Goal: Transaction & Acquisition: Purchase product/service

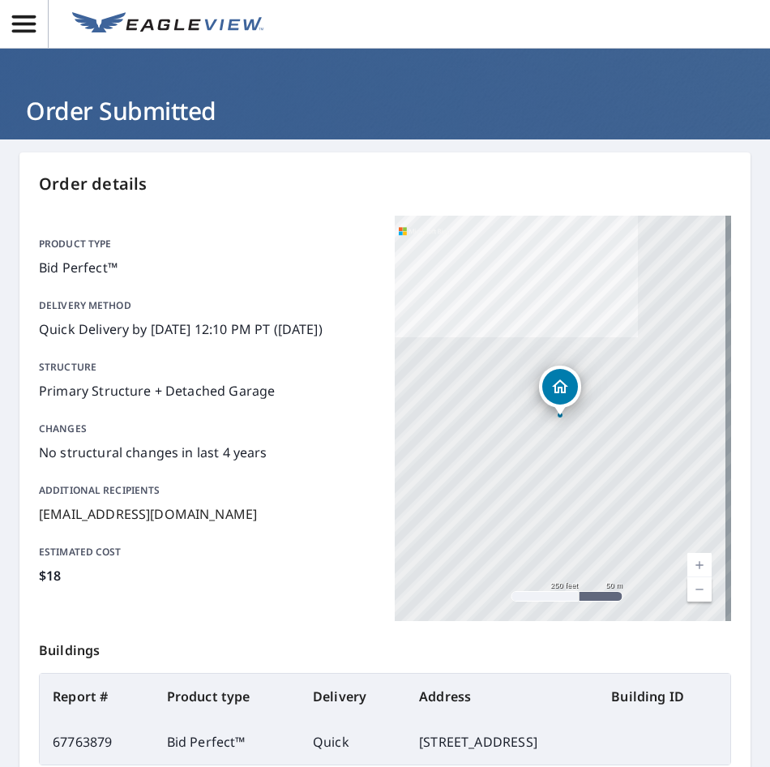
scroll to position [228, 0]
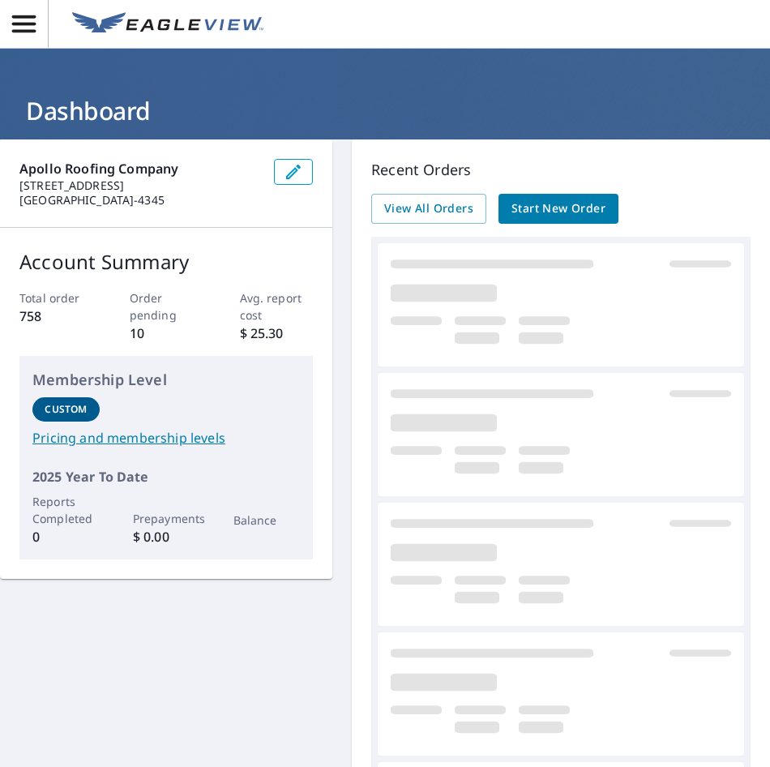
click at [598, 212] on span "Start New Order" at bounding box center [559, 209] width 94 height 20
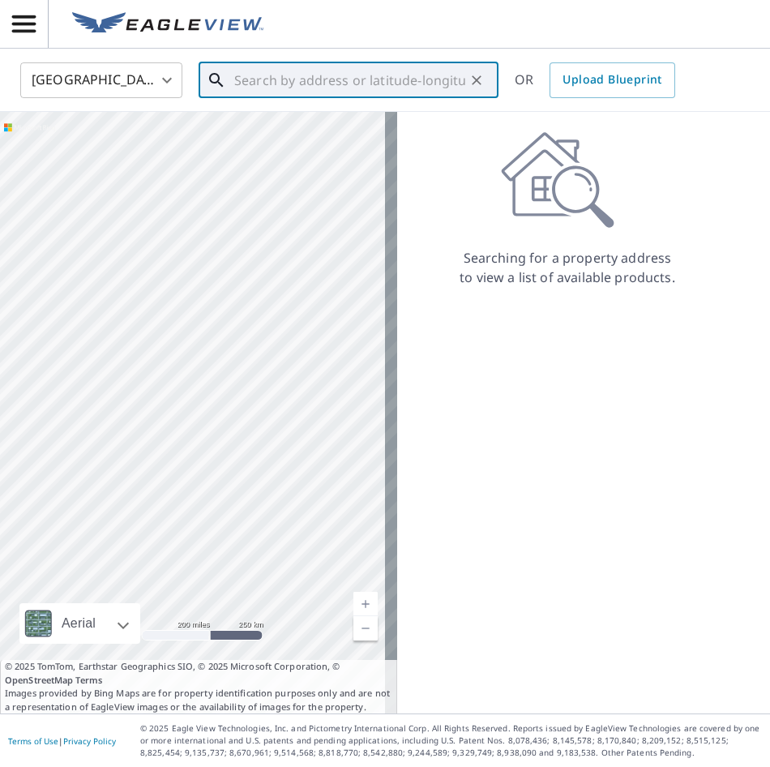
click at [246, 84] on input "text" at bounding box center [349, 80] width 231 height 45
paste input "235 Saint Paul Drive, Alamo, CA, 94507"
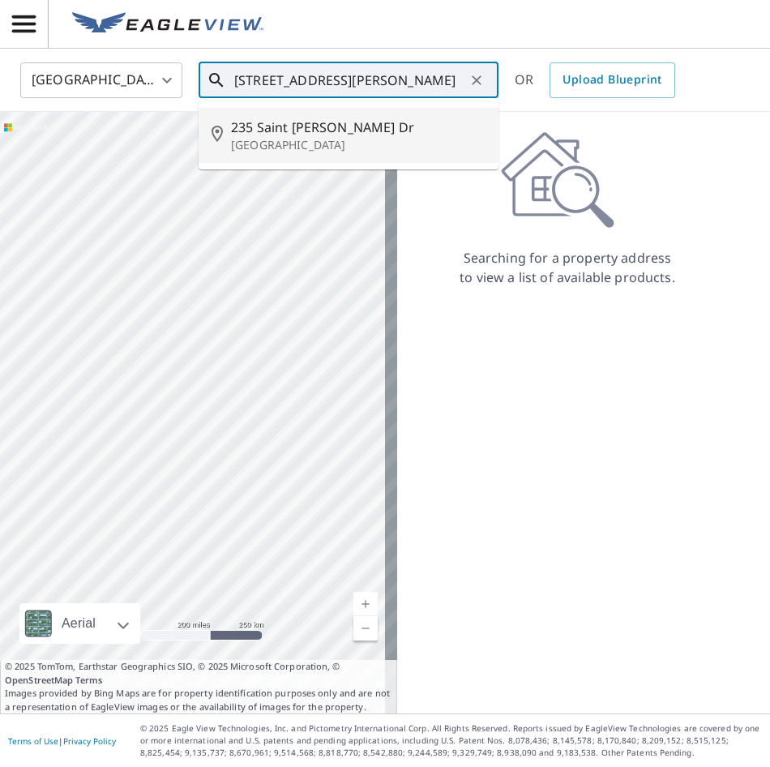
click at [283, 126] on span "235 Saint Paul Dr" at bounding box center [358, 127] width 255 height 19
type input "235 Saint Paul Dr Alamo, CA 94507"
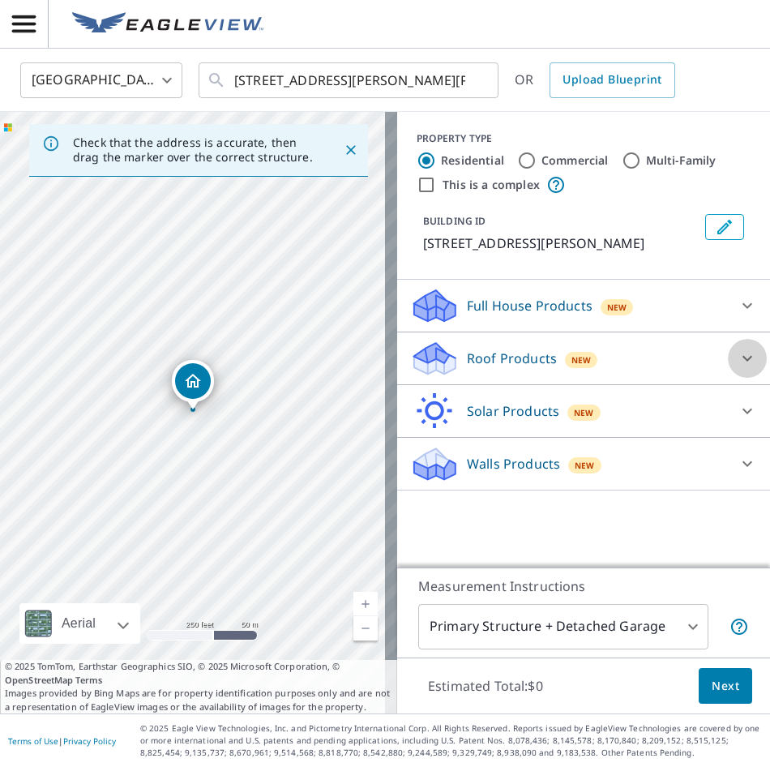
click at [740, 359] on icon at bounding box center [747, 358] width 19 height 19
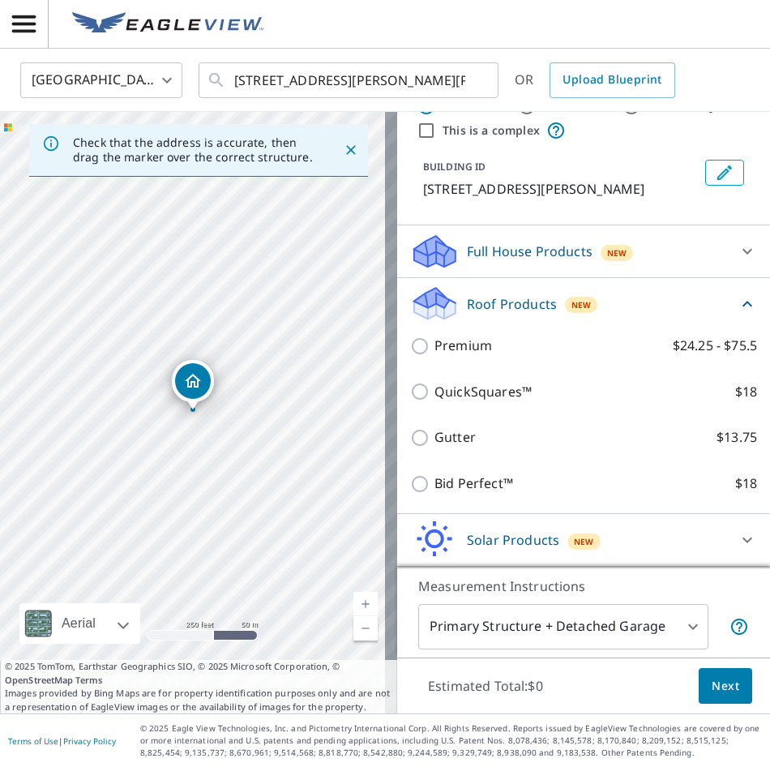
scroll to position [106, 0]
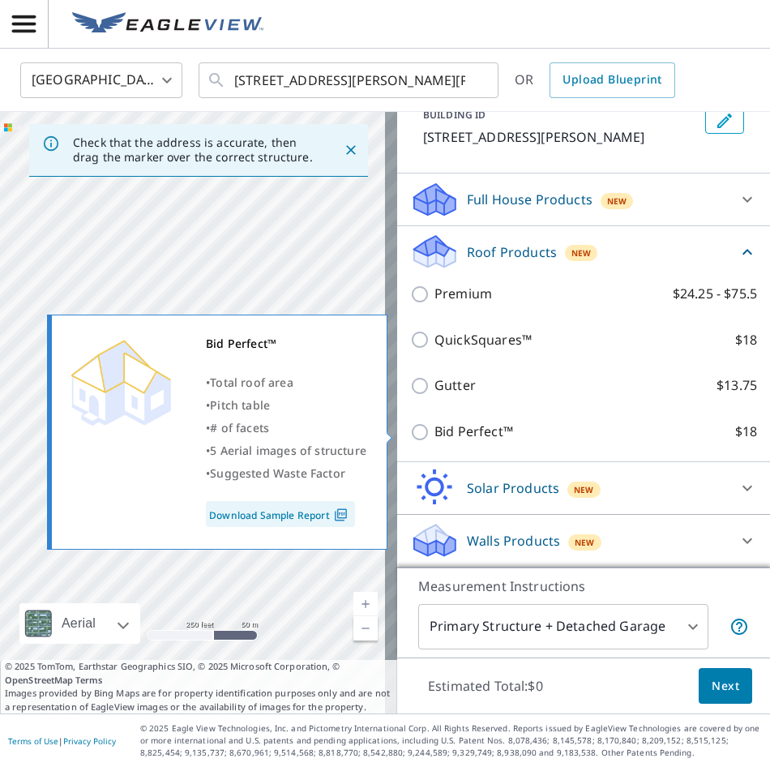
click at [410, 433] on input "Bid Perfect™ $18" at bounding box center [422, 431] width 24 height 19
checkbox input "true"
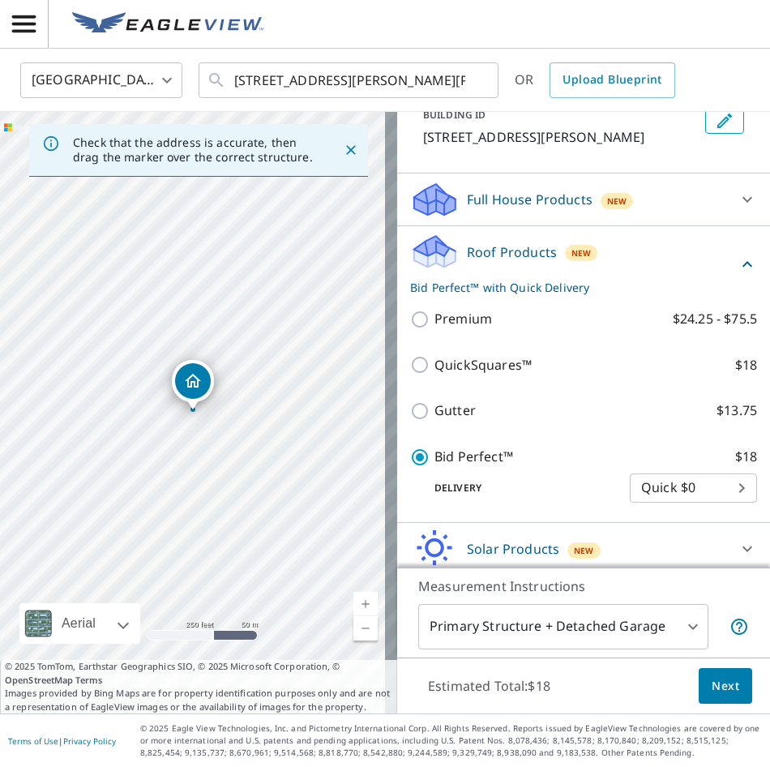
click at [722, 693] on span "Next" at bounding box center [726, 686] width 28 height 20
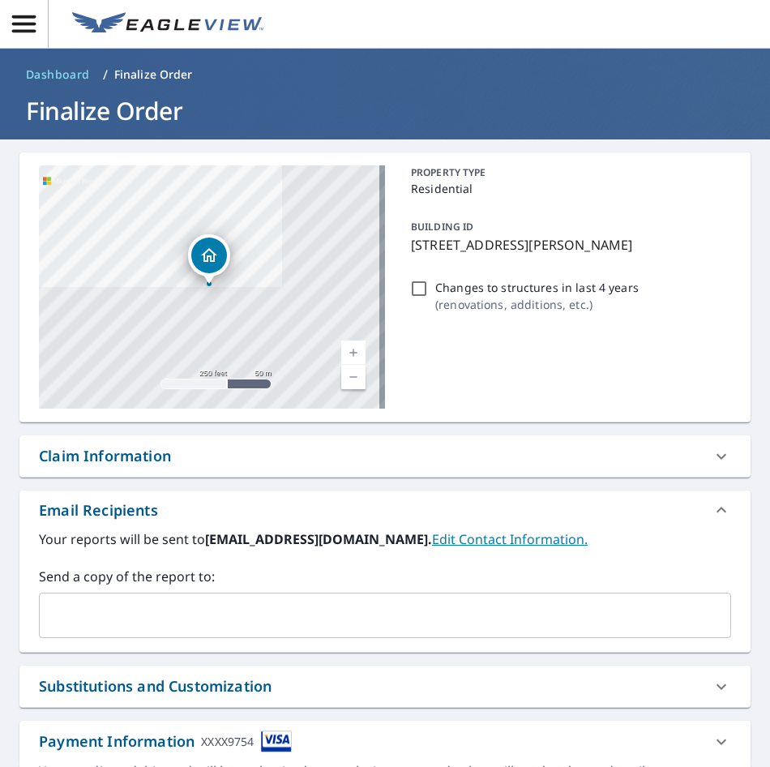
click at [269, 619] on input "text" at bounding box center [373, 615] width 654 height 31
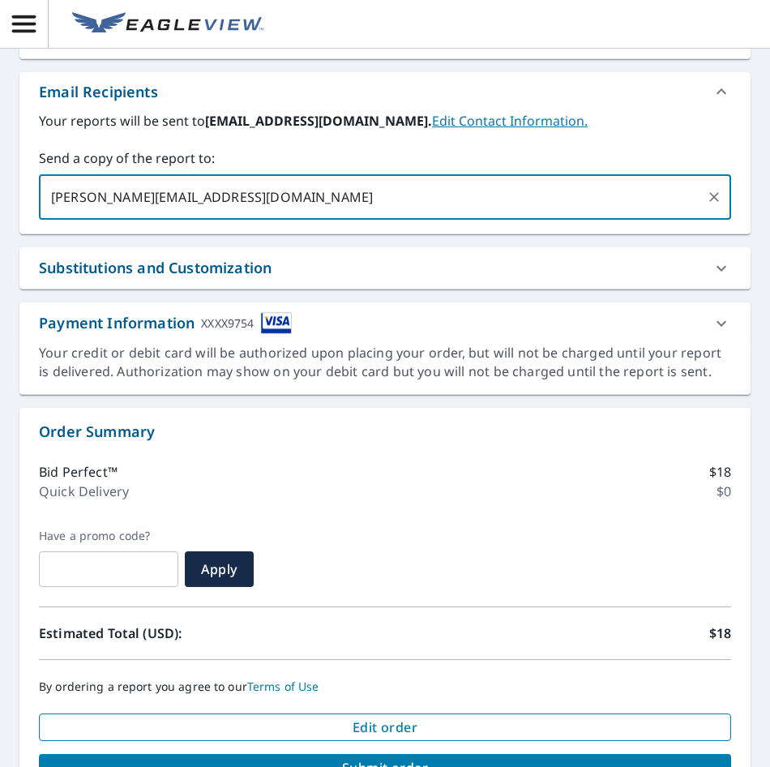
scroll to position [487, 0]
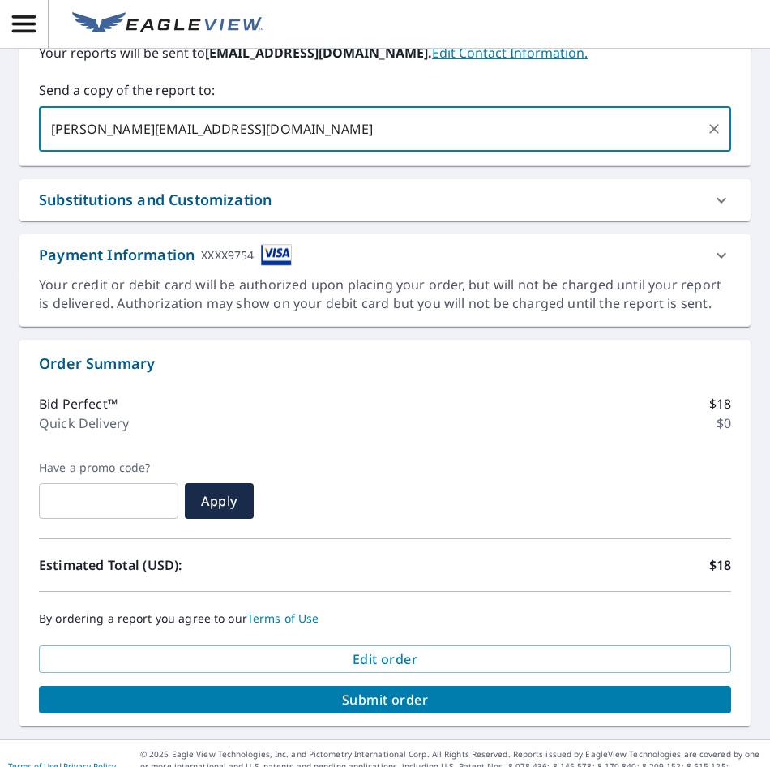
type input "ethan@apolloroofingcompany.com"
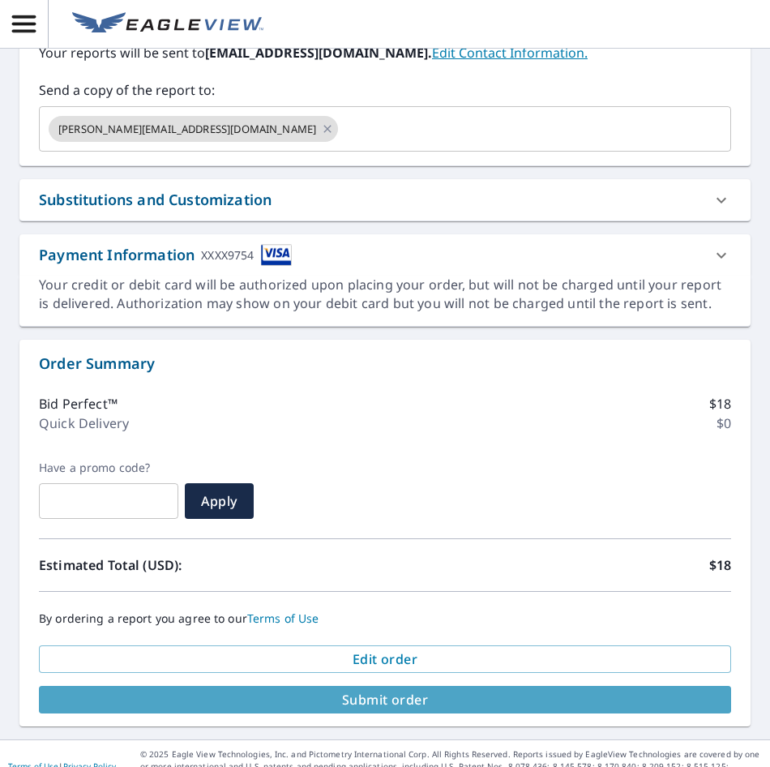
click at [448, 696] on span "Submit order" at bounding box center [385, 700] width 667 height 18
checkbox input "true"
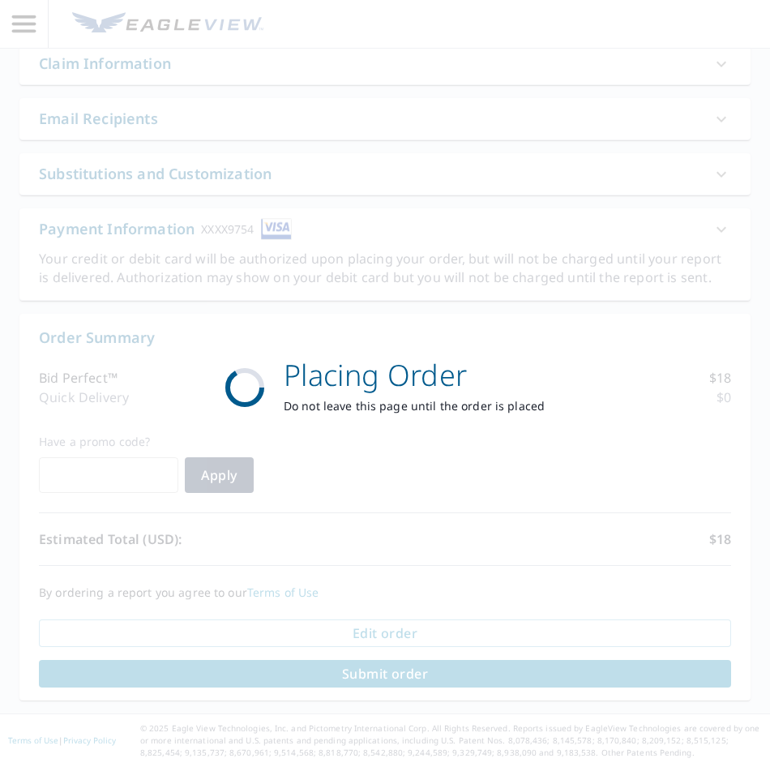
scroll to position [392, 0]
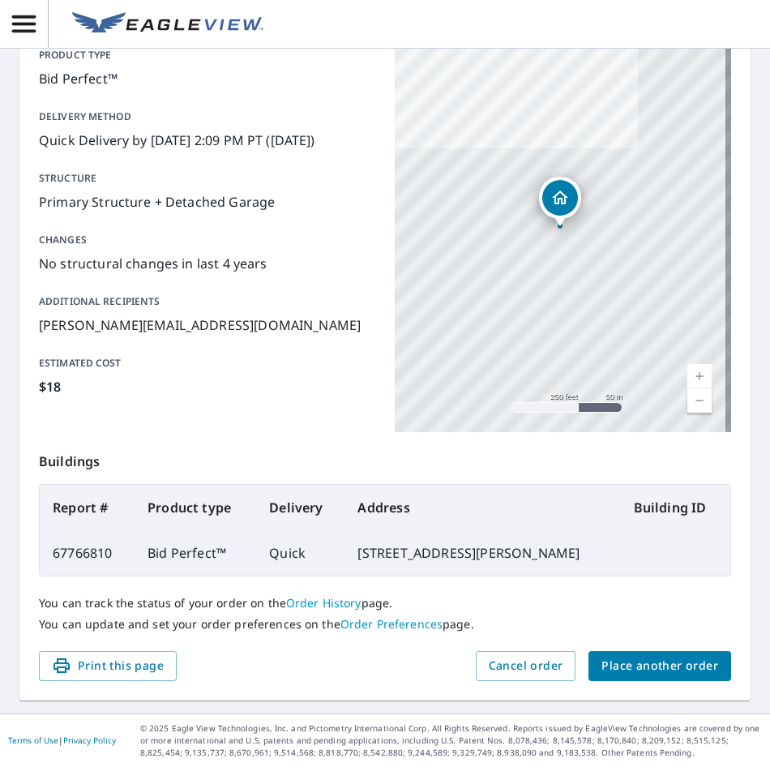
drag, startPoint x: 570, startPoint y: 554, endPoint x: 357, endPoint y: 562, distance: 213.4
click at [357, 562] on td "235 Saint Paul Dr, Alamo CA 94507" at bounding box center [483, 552] width 276 height 45
copy td "235 Saint Paul Dr, Alamo CA 94507"
click at [641, 679] on button "Place another order" at bounding box center [660, 666] width 143 height 30
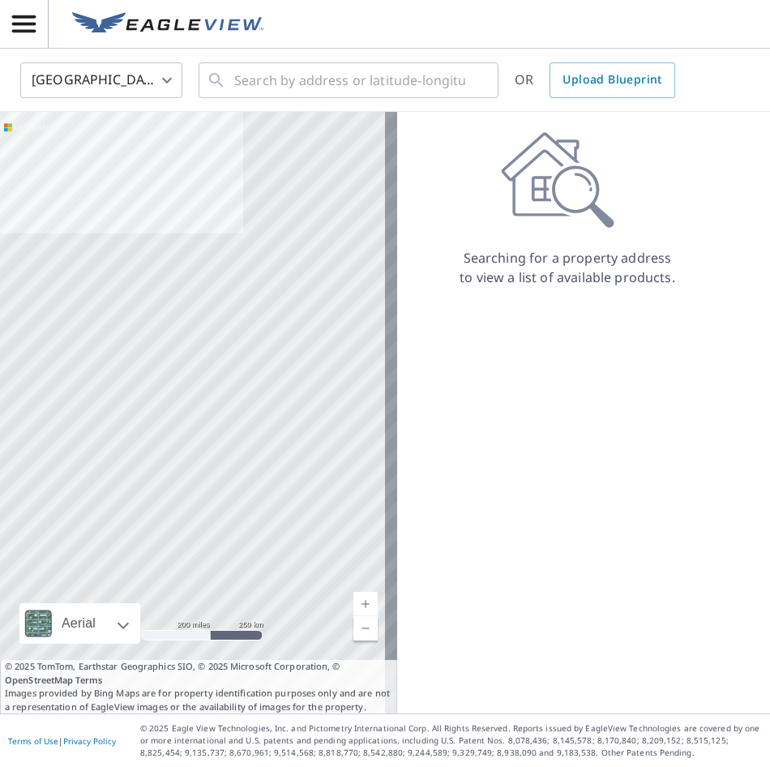
click at [22, 24] on icon "button" at bounding box center [24, 23] width 24 height 17
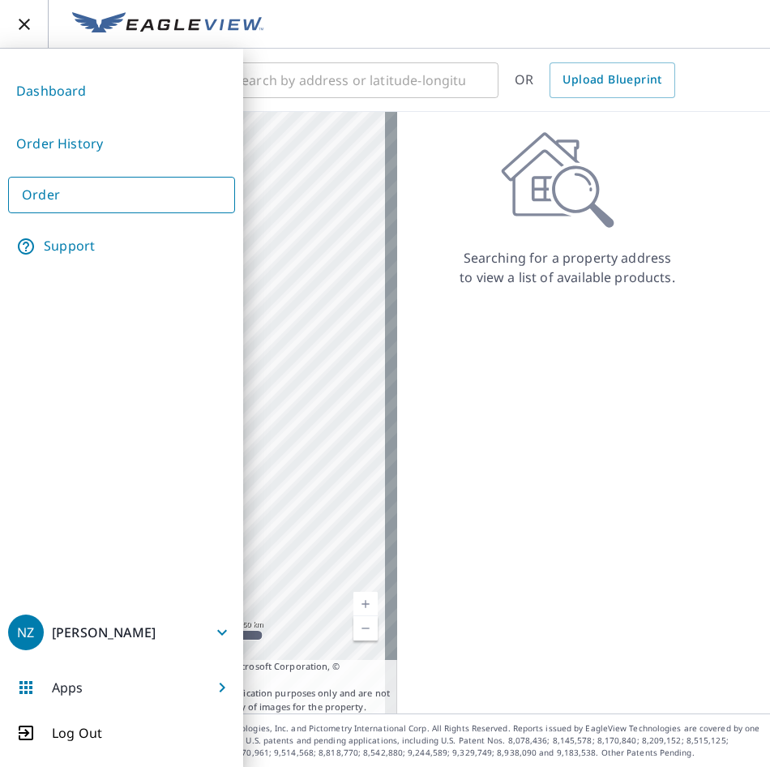
click at [99, 737] on p "Log Out" at bounding box center [77, 732] width 50 height 19
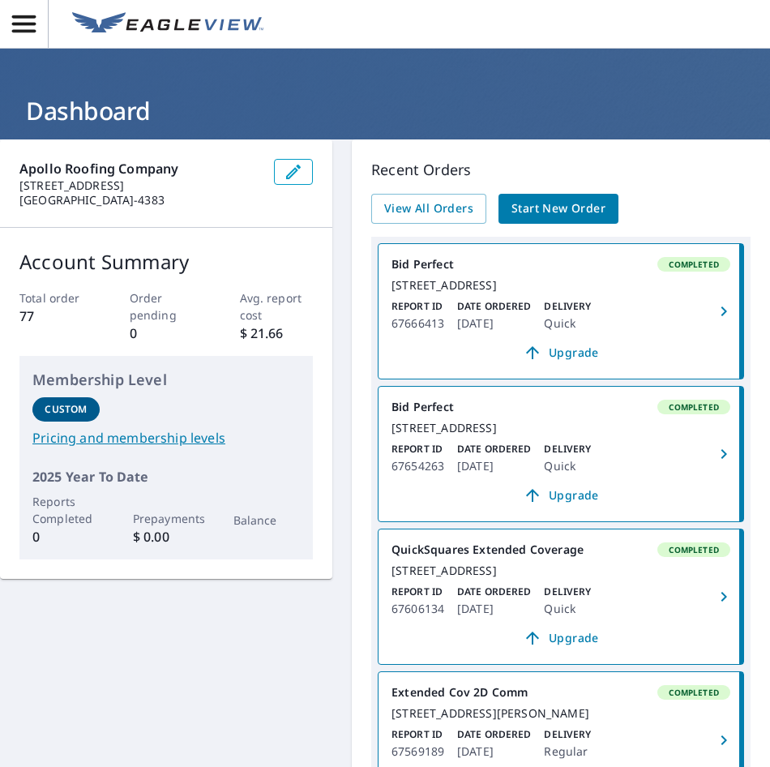
click at [508, 214] on link "Start New Order" at bounding box center [559, 209] width 120 height 30
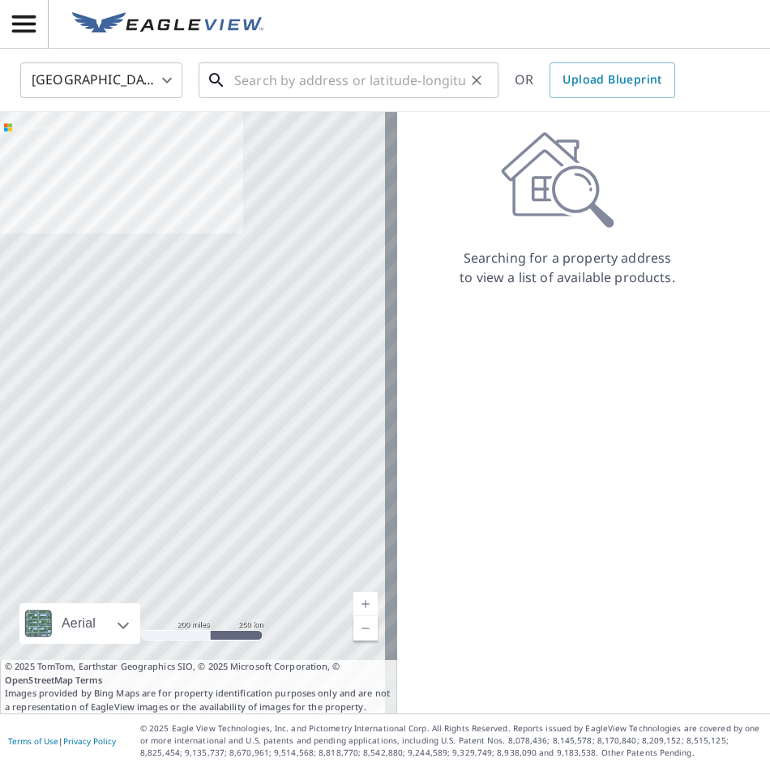
click at [255, 87] on input "text" at bounding box center [349, 80] width 231 height 45
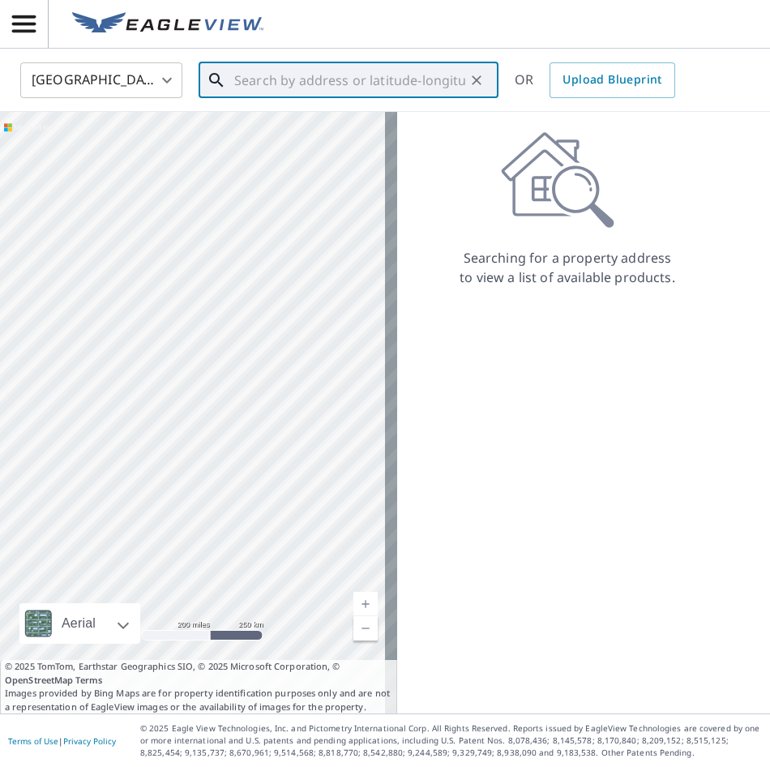
paste input "[STREET_ADDRESS]"
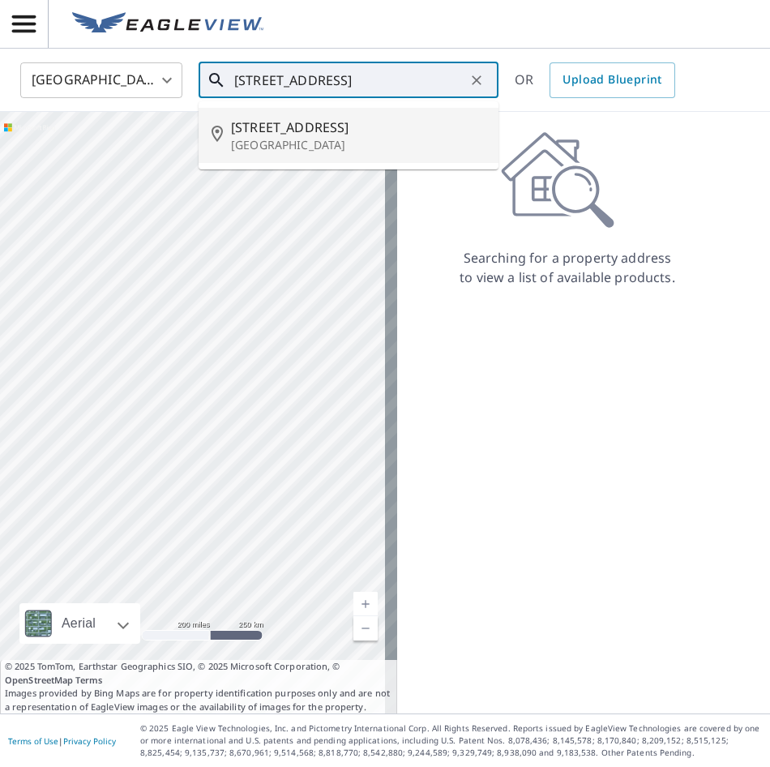
click at [248, 134] on span "[STREET_ADDRESS]" at bounding box center [358, 127] width 255 height 19
type input "[STREET_ADDRESS]"
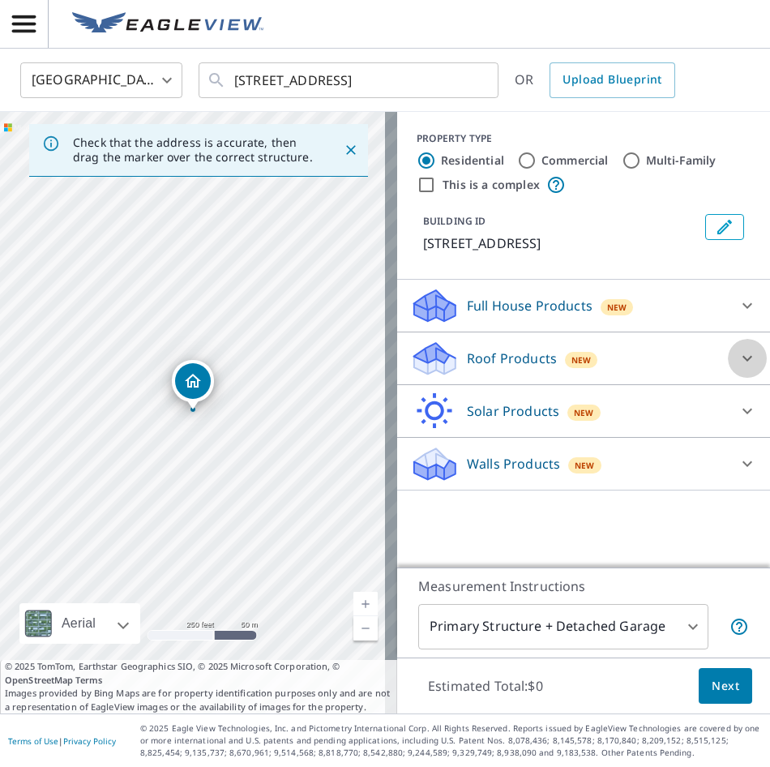
drag, startPoint x: 737, startPoint y: 359, endPoint x: 725, endPoint y: 367, distance: 14.2
click at [743, 359] on icon at bounding box center [748, 359] width 10 height 6
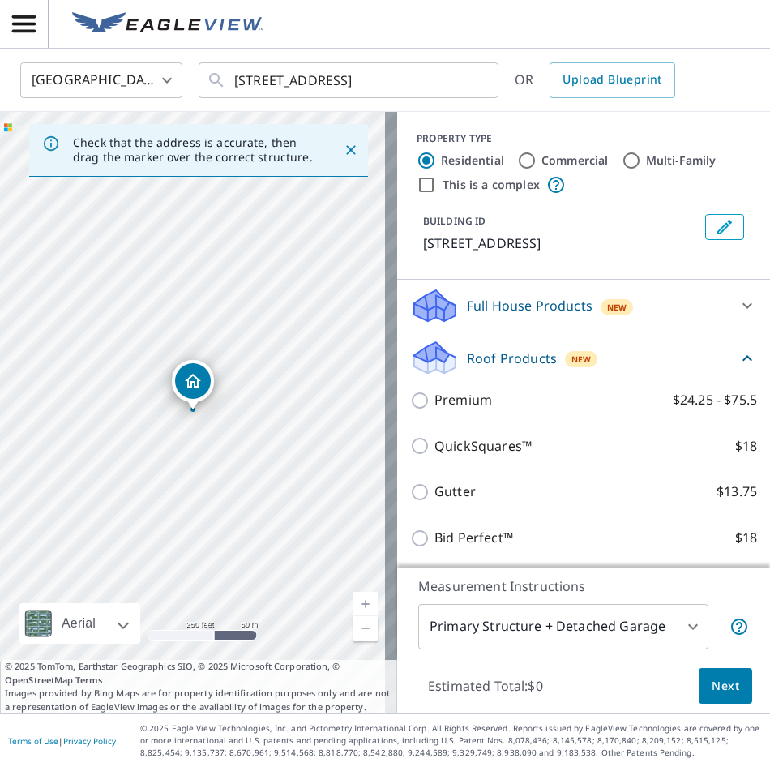
scroll to position [106, 0]
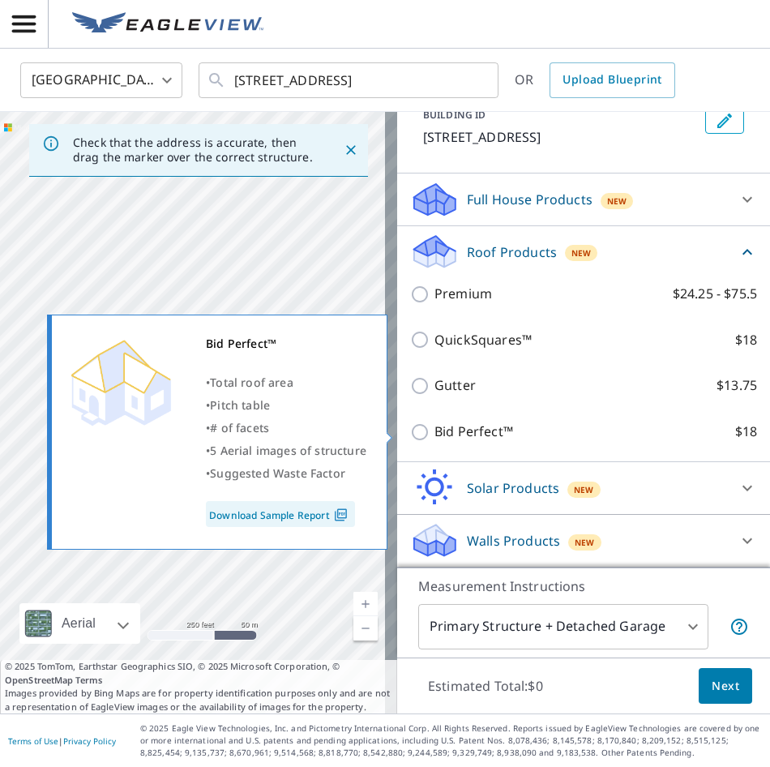
click at [410, 433] on input "Bid Perfect™ $18" at bounding box center [422, 431] width 24 height 19
checkbox input "true"
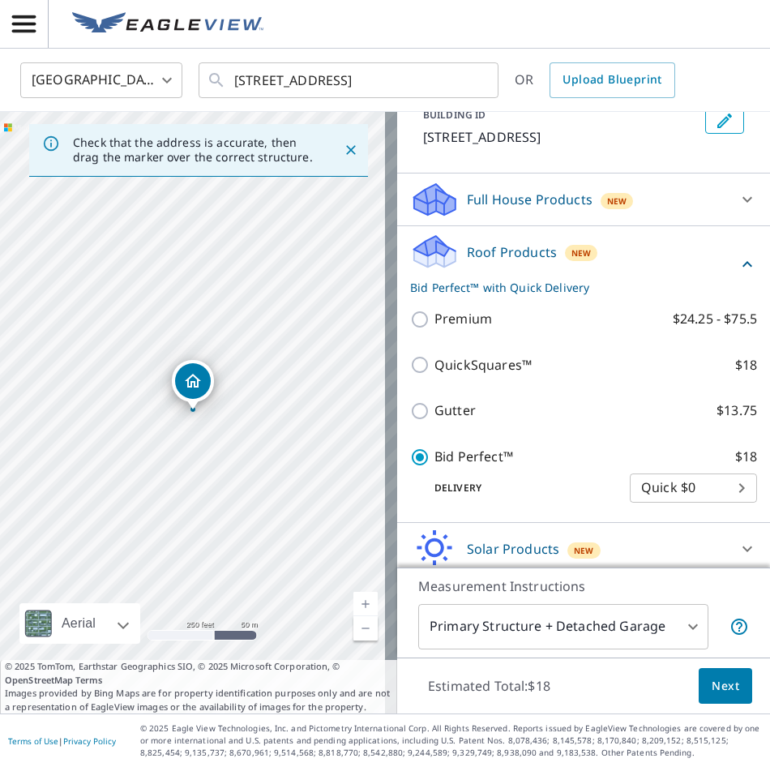
click at [712, 688] on span "Next" at bounding box center [726, 686] width 28 height 20
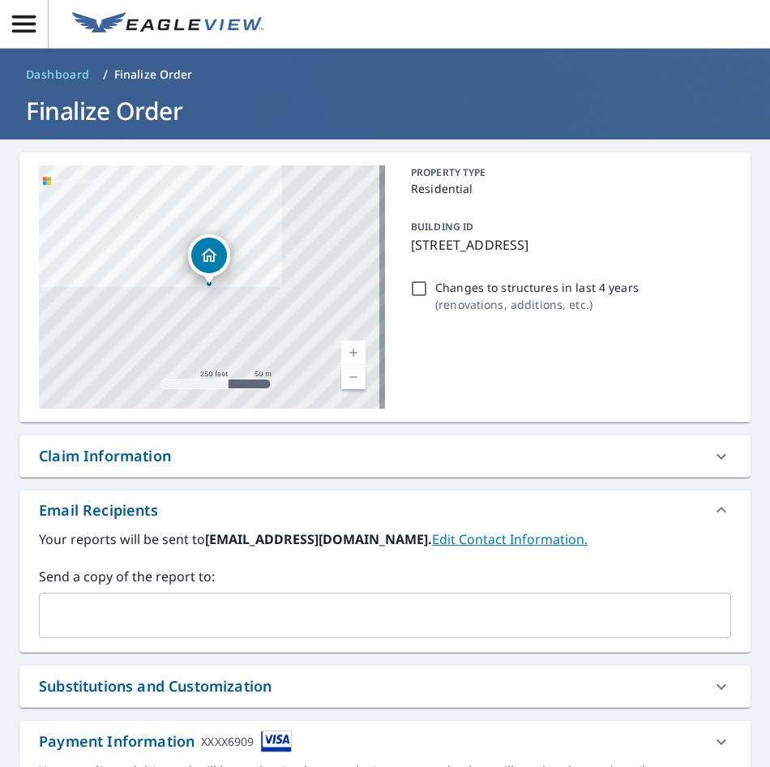
drag, startPoint x: 178, startPoint y: 613, endPoint x: 169, endPoint y: 611, distance: 9.2
click at [172, 612] on input "text" at bounding box center [373, 615] width 654 height 31
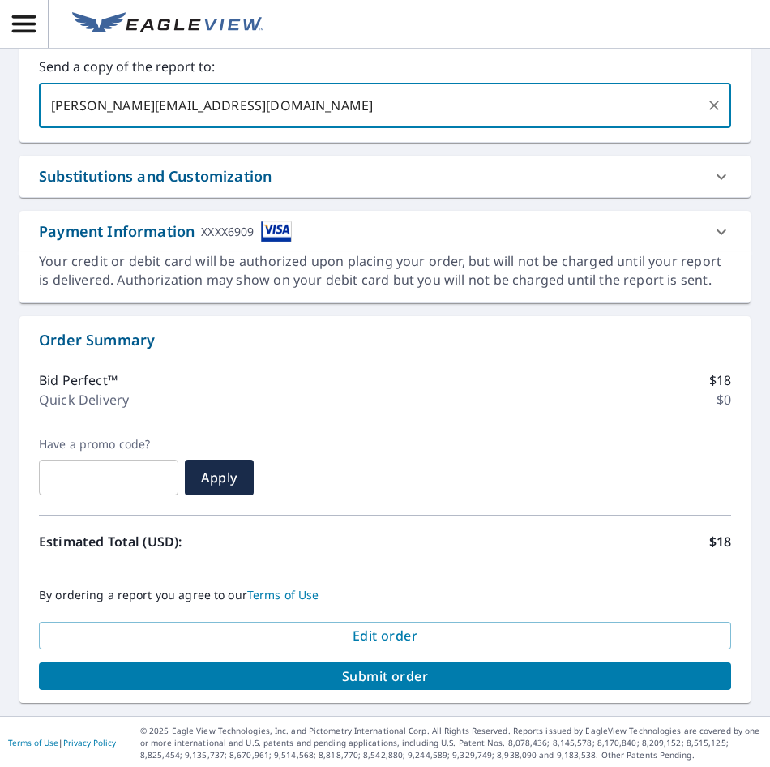
scroll to position [512, 0]
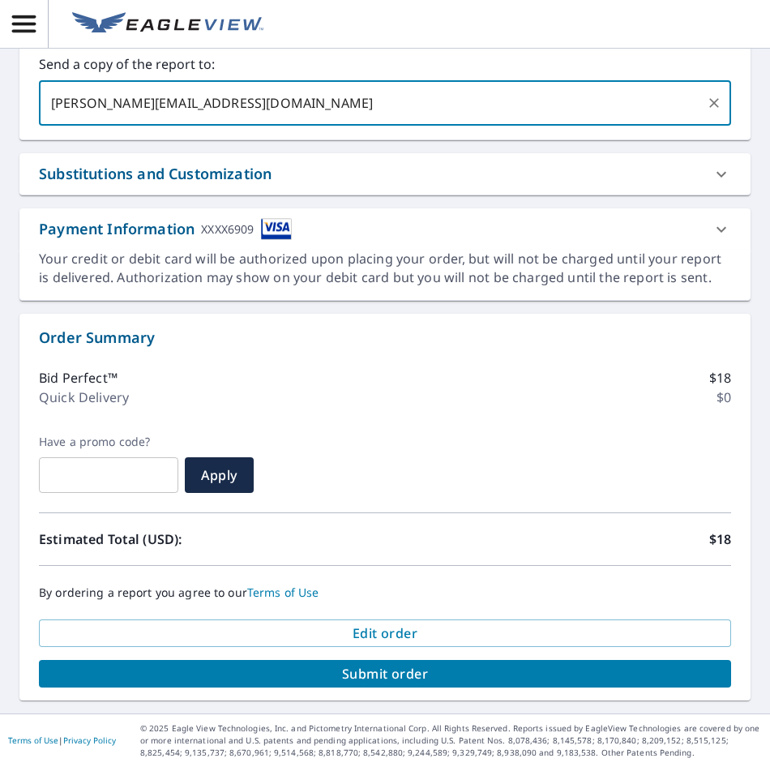
type input "[PERSON_NAME][EMAIL_ADDRESS][DOMAIN_NAME]"
click at [399, 669] on span "Submit order" at bounding box center [385, 674] width 667 height 18
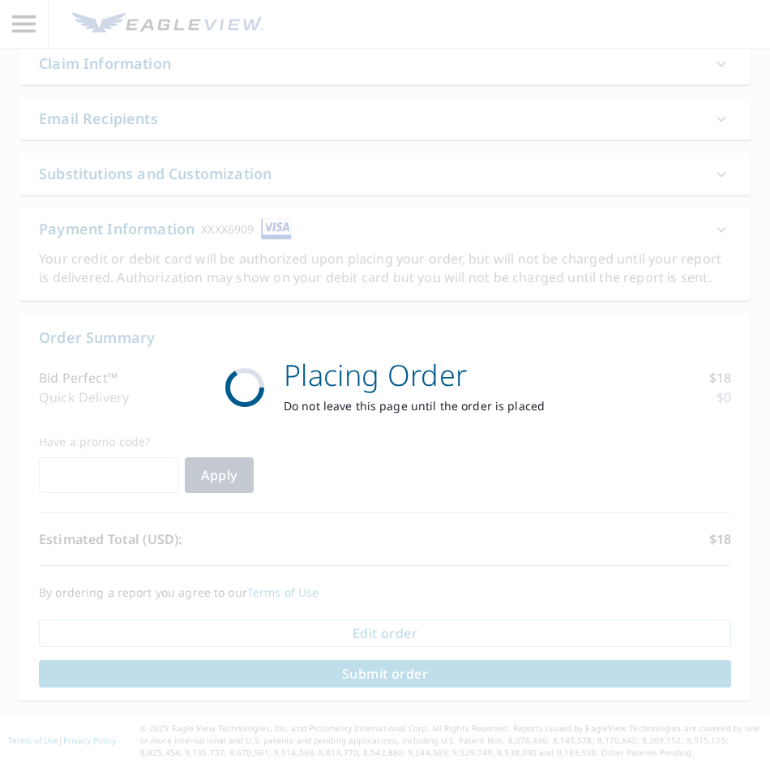
scroll to position [392, 0]
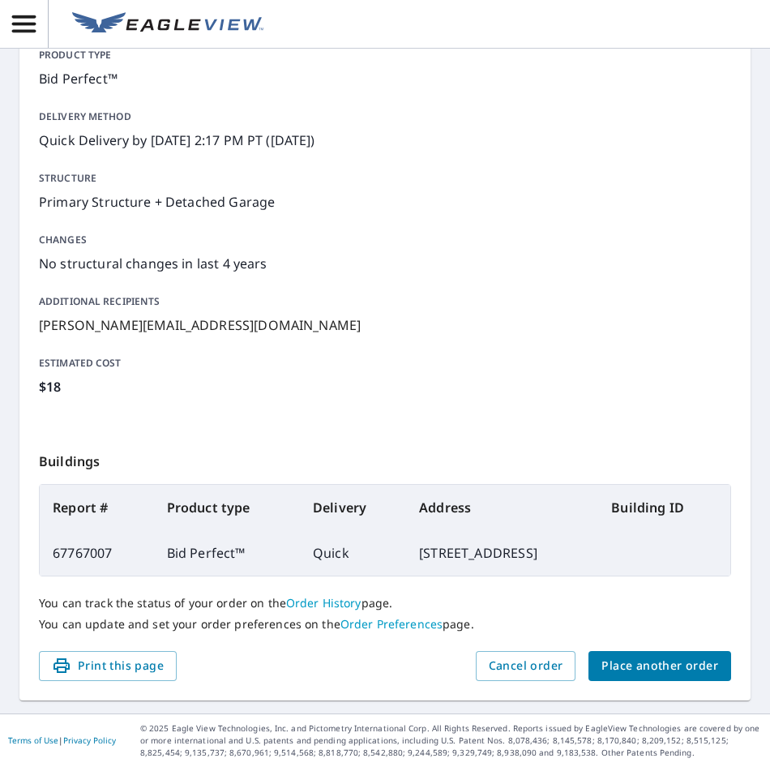
scroll to position [189, 0]
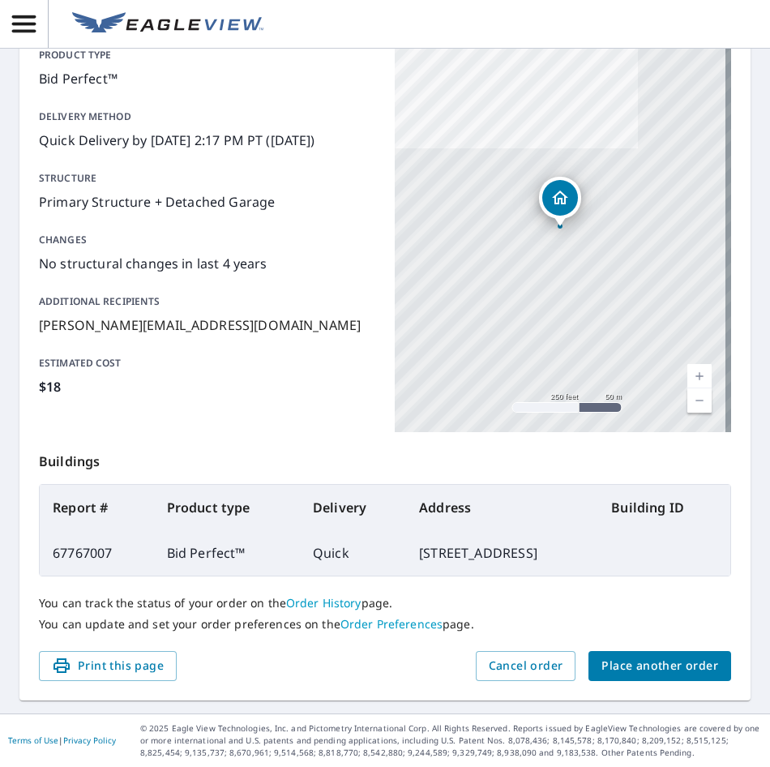
drag, startPoint x: 585, startPoint y: 554, endPoint x: 345, endPoint y: 569, distance: 240.5
click at [406, 569] on td "[STREET_ADDRESS]" at bounding box center [502, 552] width 192 height 45
copy td "[STREET_ADDRESS]"
